Goal: Information Seeking & Learning: Check status

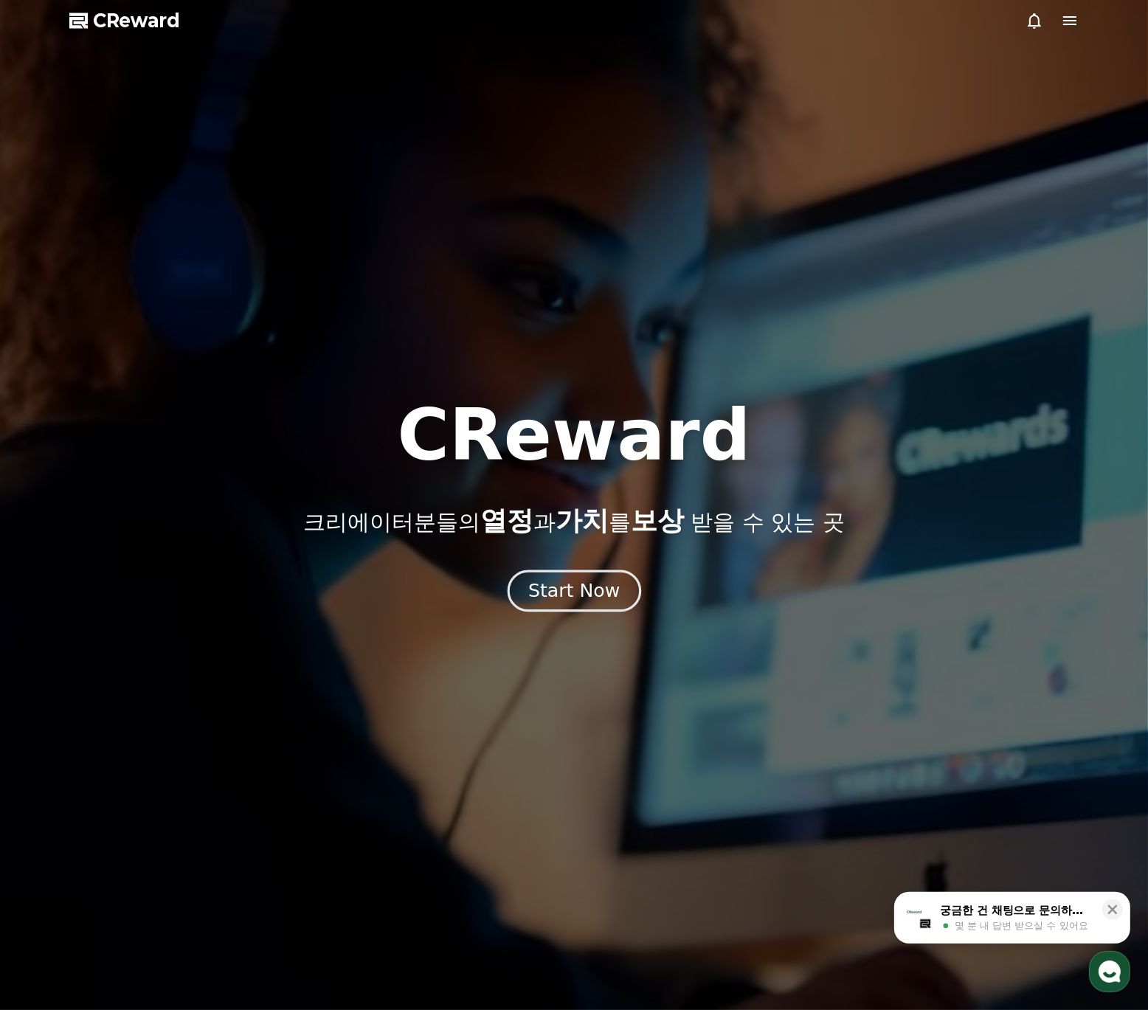
click at [562, 573] on button "Start Now" at bounding box center [574, 590] width 134 height 42
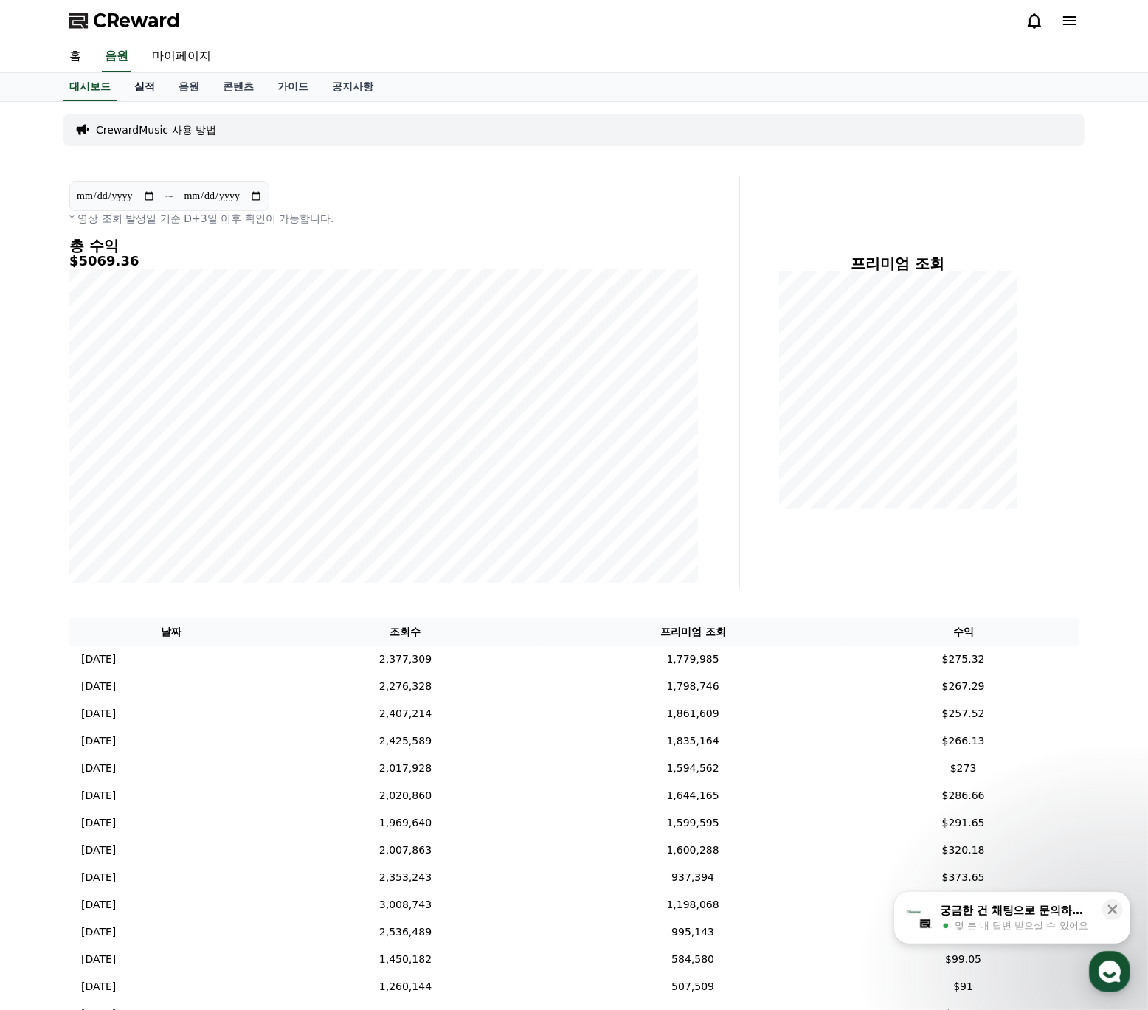
click at [145, 84] on link "실적" at bounding box center [144, 87] width 44 height 28
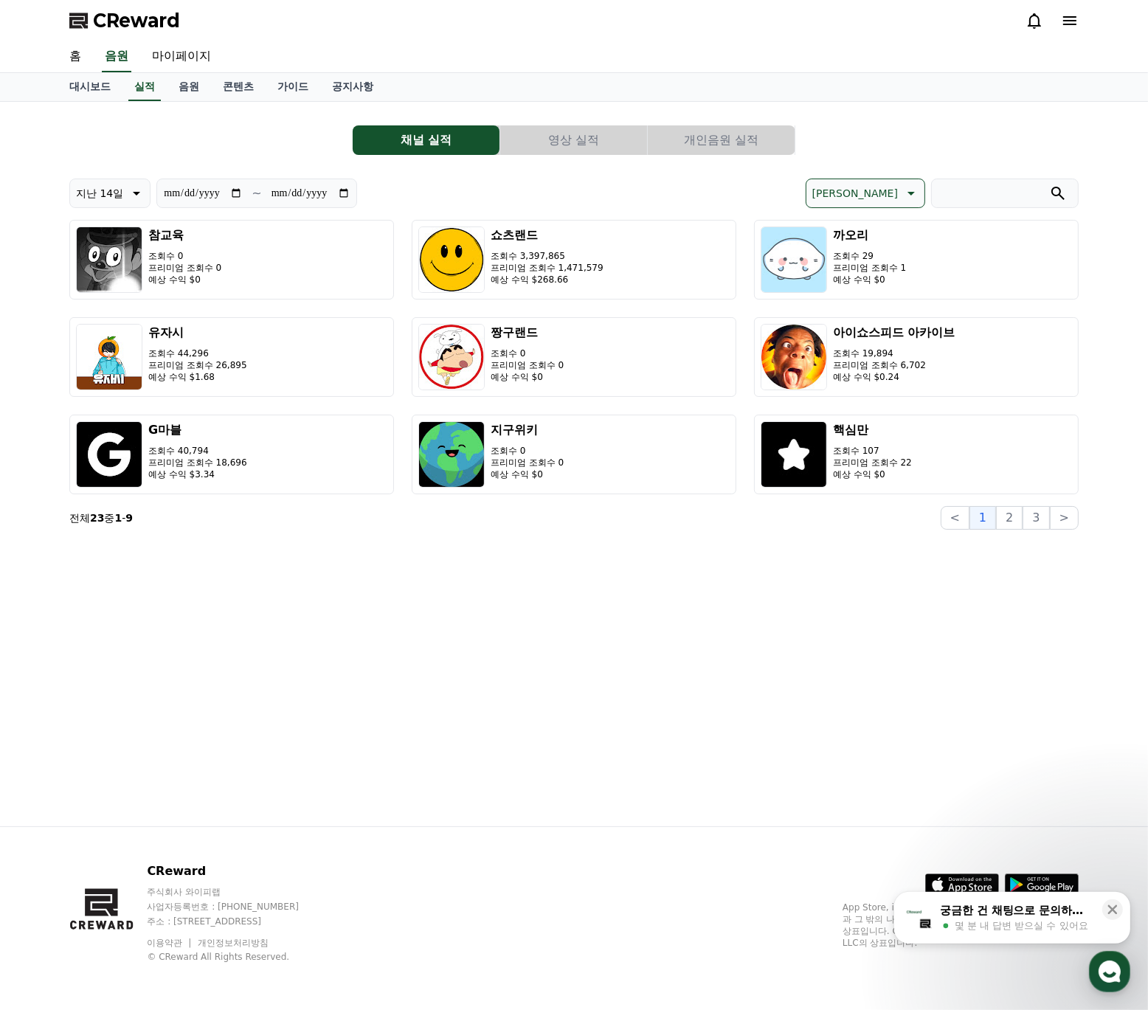
click at [564, 136] on button "영상 실적" at bounding box center [573, 140] width 147 height 30
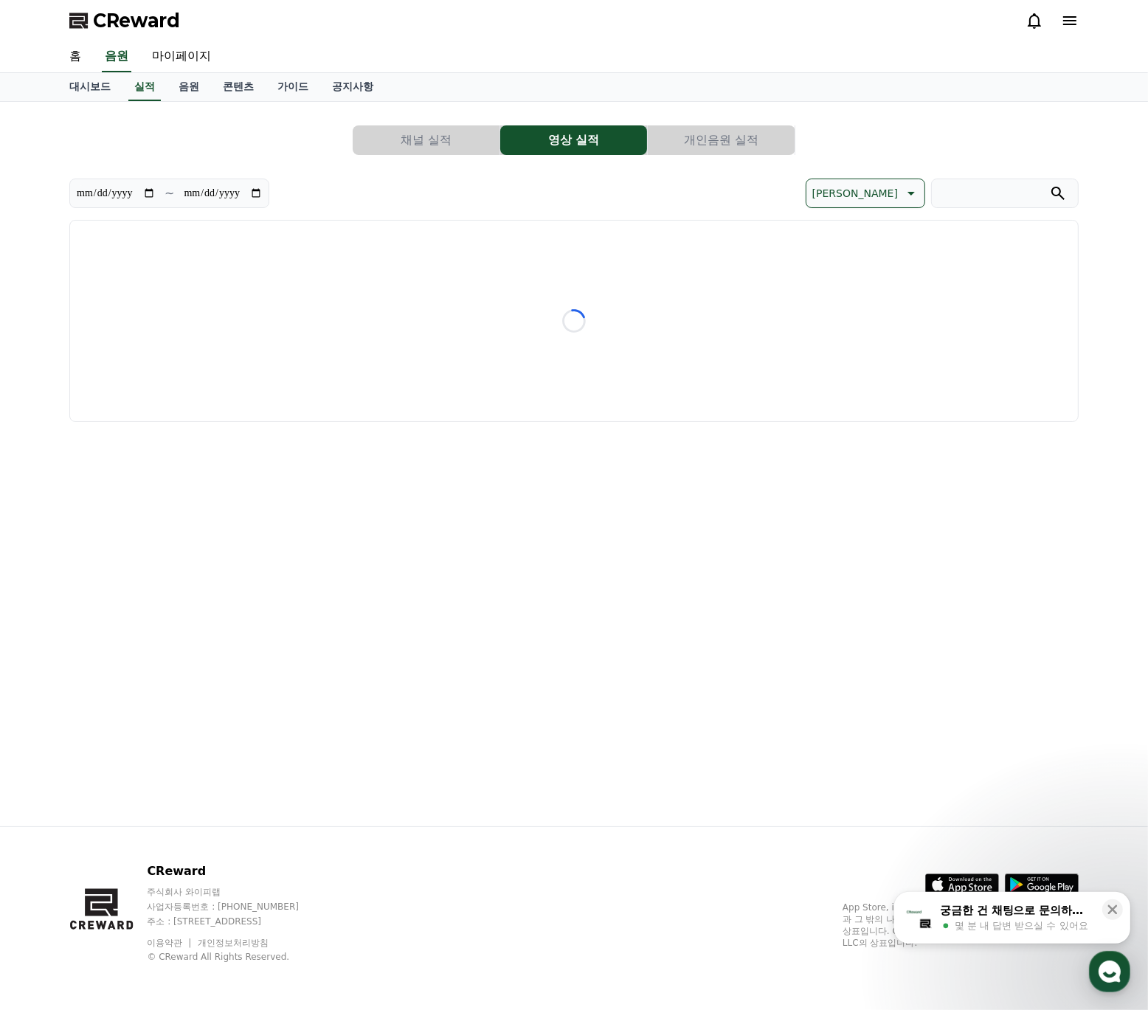
click at [741, 148] on button "개인음원 실적" at bounding box center [721, 140] width 147 height 30
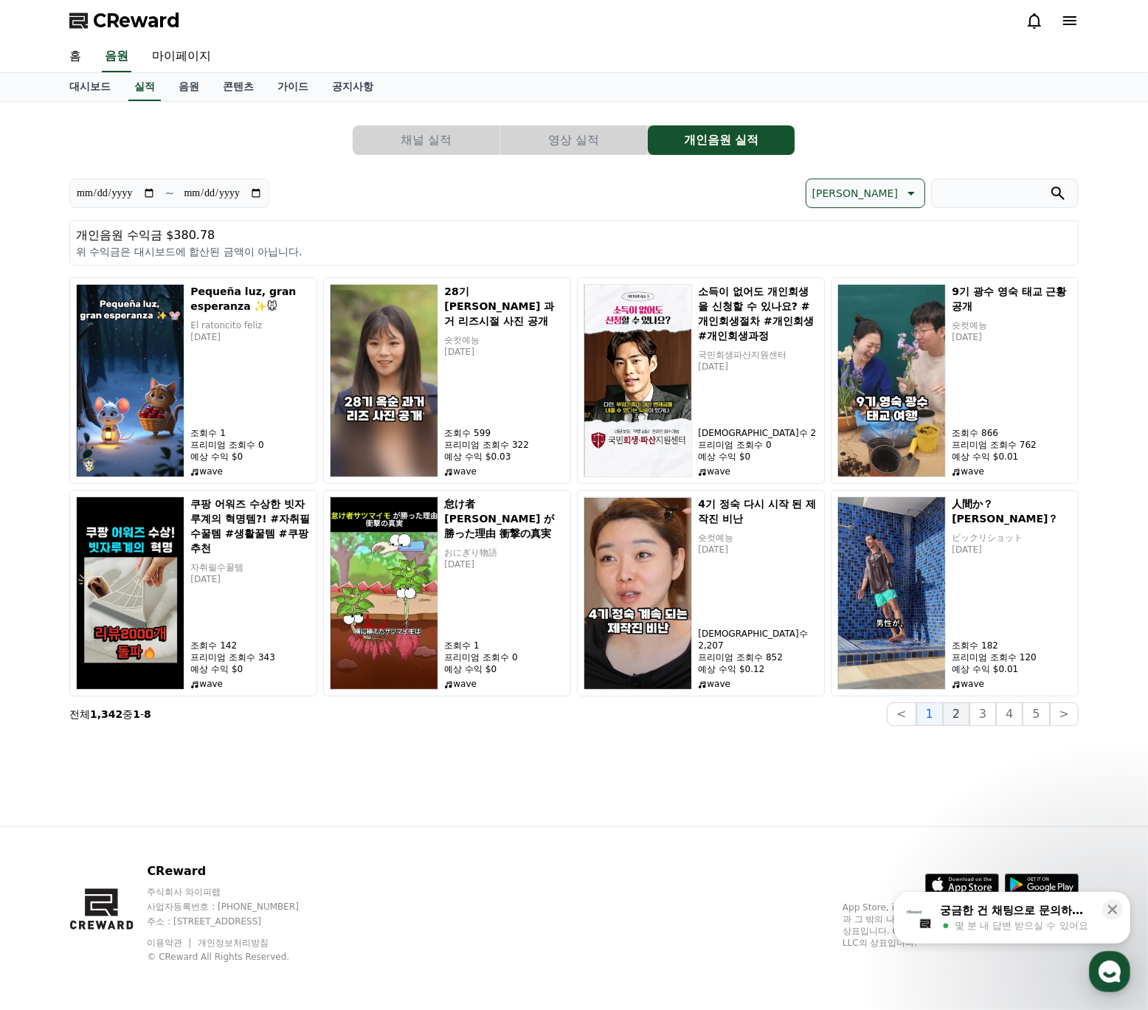
click at [960, 716] on button "2" at bounding box center [956, 714] width 27 height 24
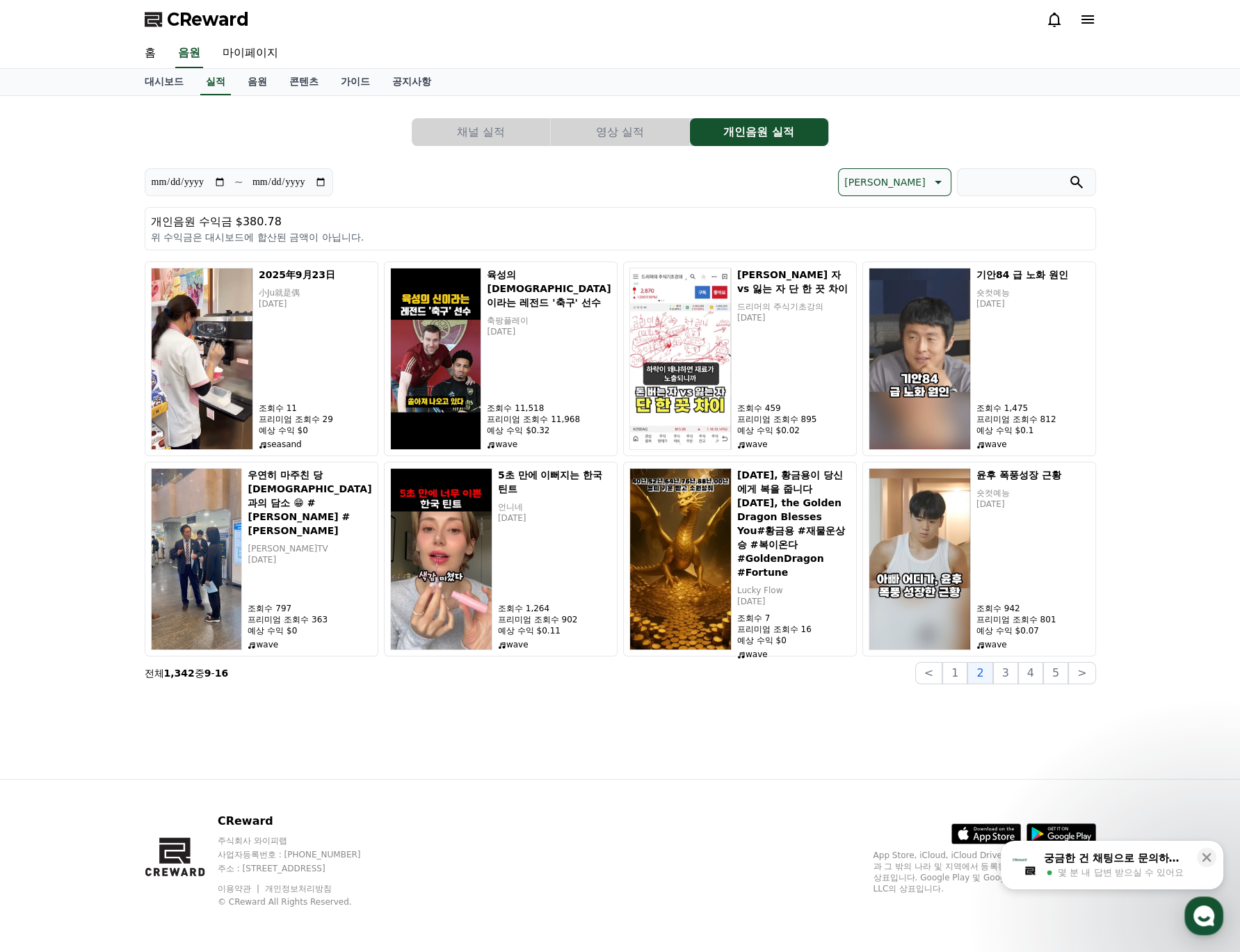
click at [460, 138] on button "채널 실적" at bounding box center [481, 132] width 139 height 28
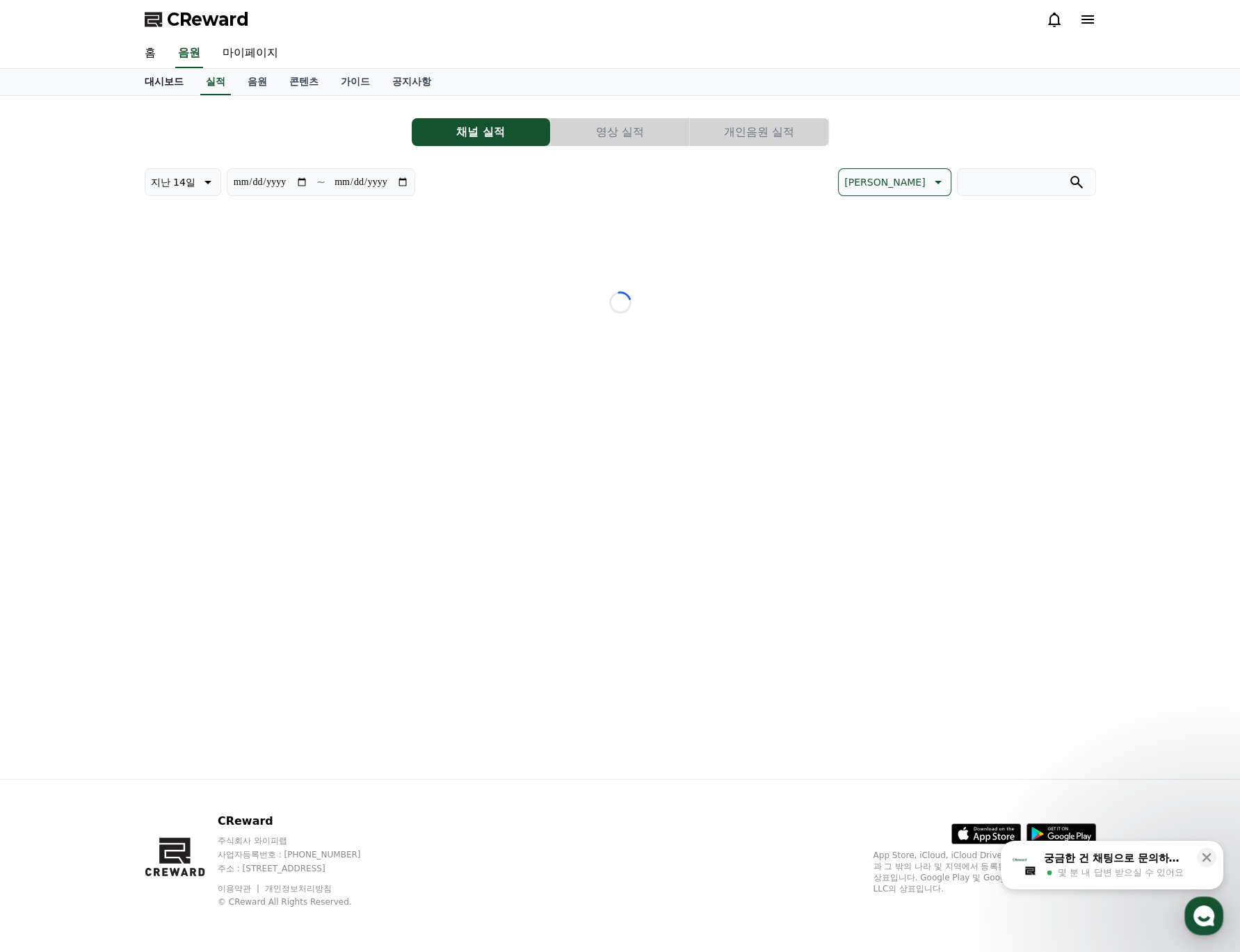
click at [169, 77] on link "대시보드" at bounding box center [164, 82] width 61 height 26
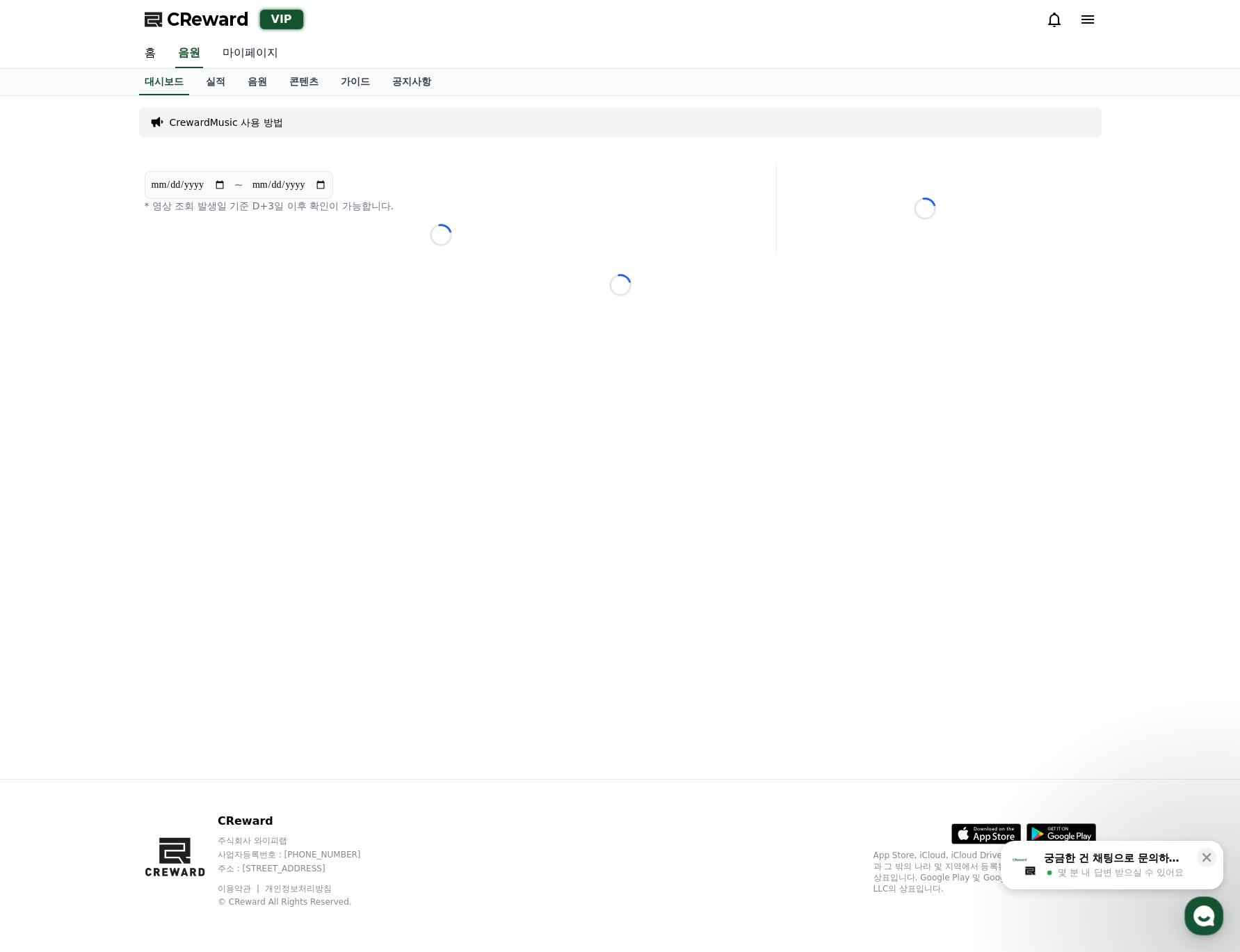
click at [227, 51] on link "마이페이지" at bounding box center [250, 53] width 78 height 29
select select "**********"
